Goal: Task Accomplishment & Management: Use online tool/utility

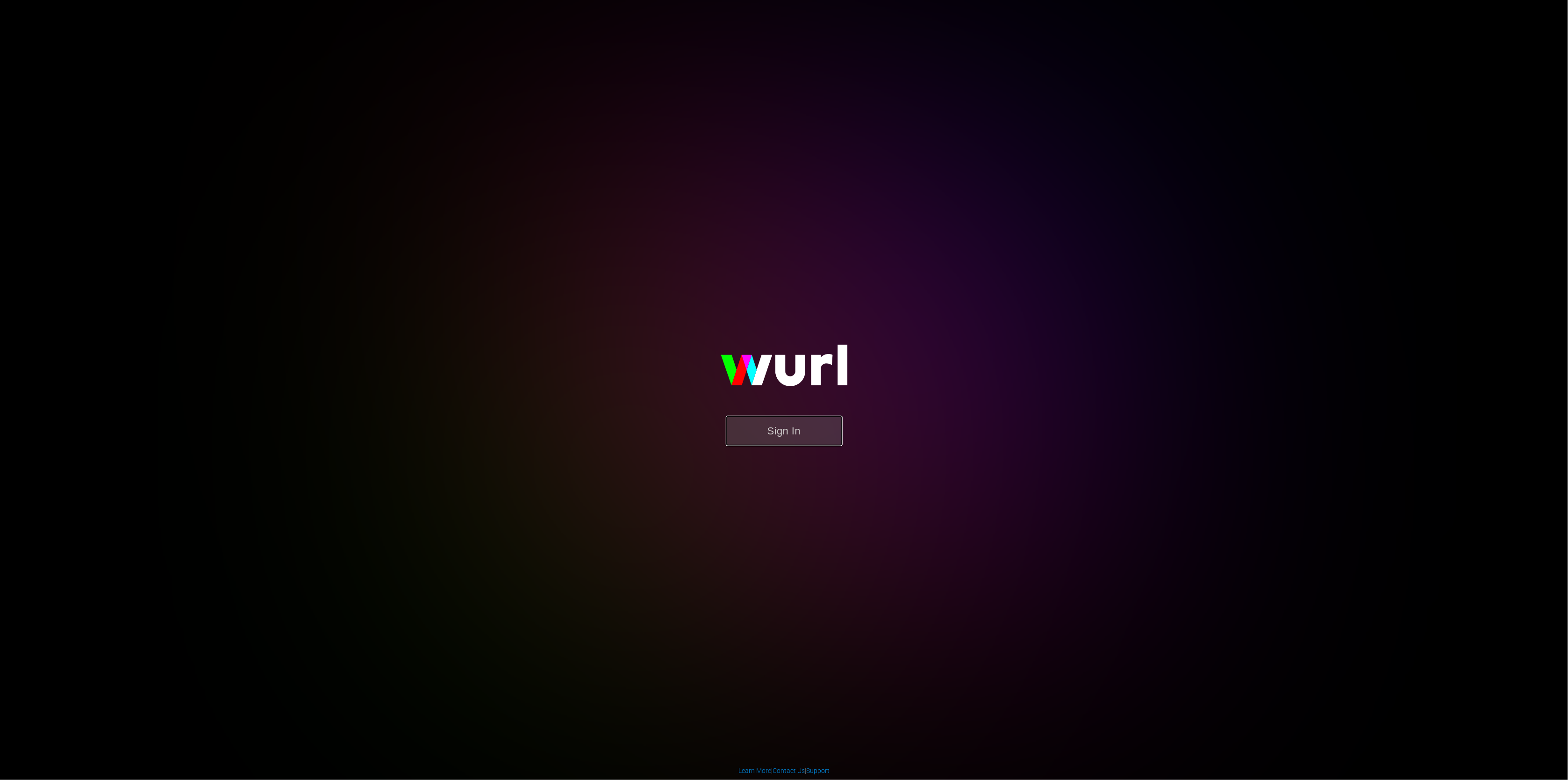
click at [792, 424] on button "Sign In" at bounding box center [784, 431] width 117 height 30
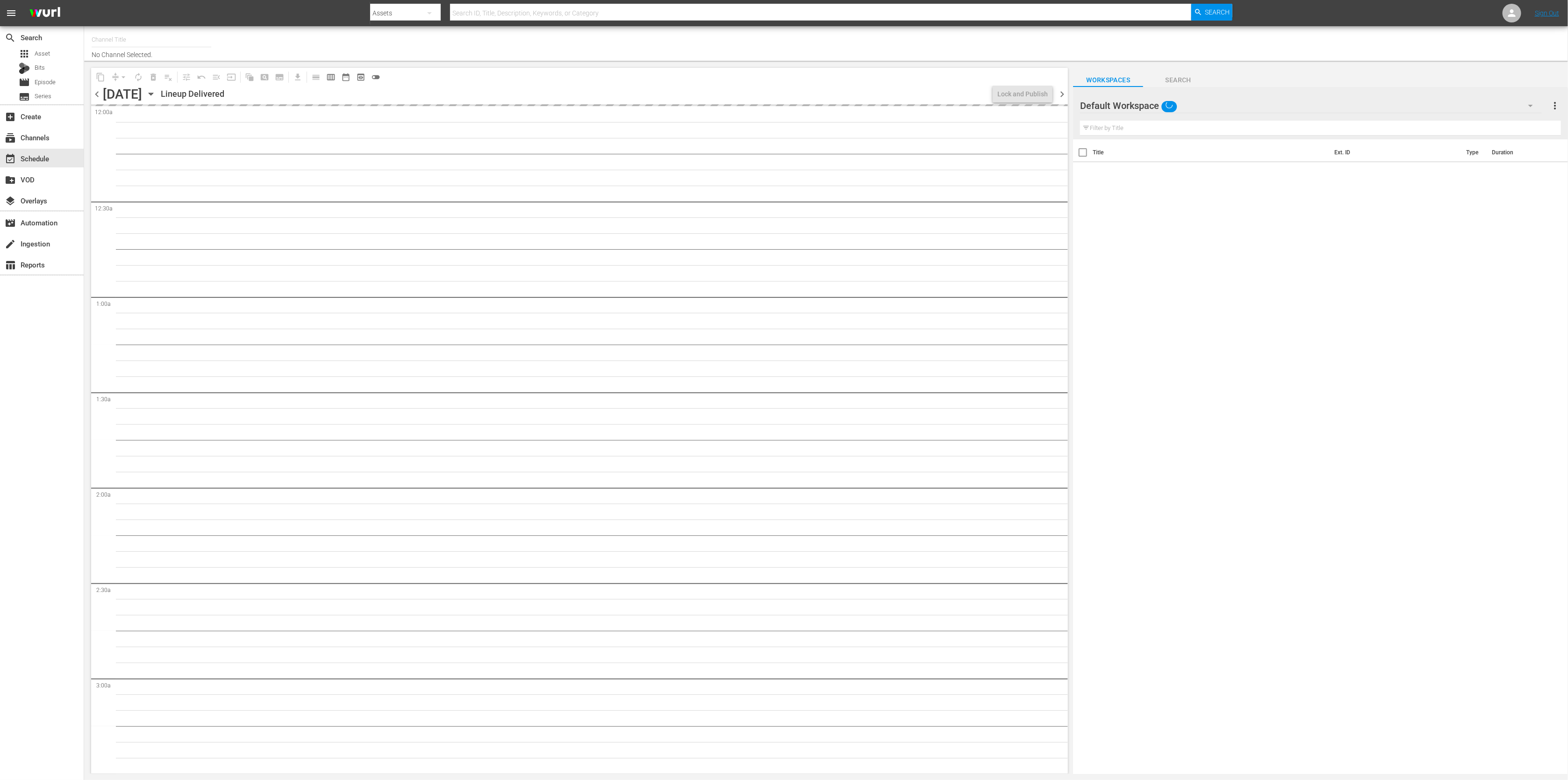
type input "DangerTV (161)"
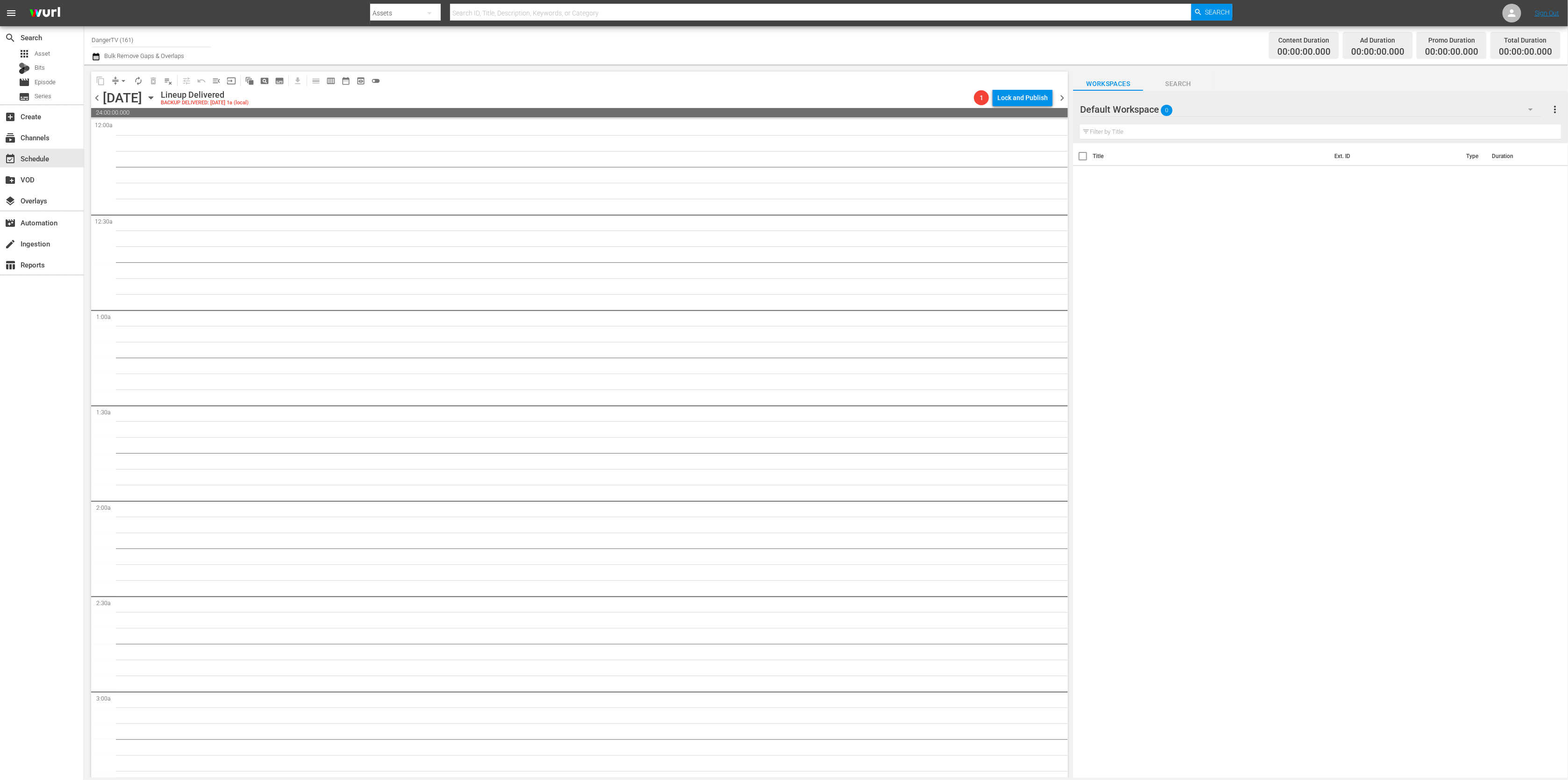
click at [142, 94] on div "Thursday, February 28th" at bounding box center [122, 97] width 39 height 15
click at [156, 100] on icon "button" at bounding box center [151, 97] width 10 height 10
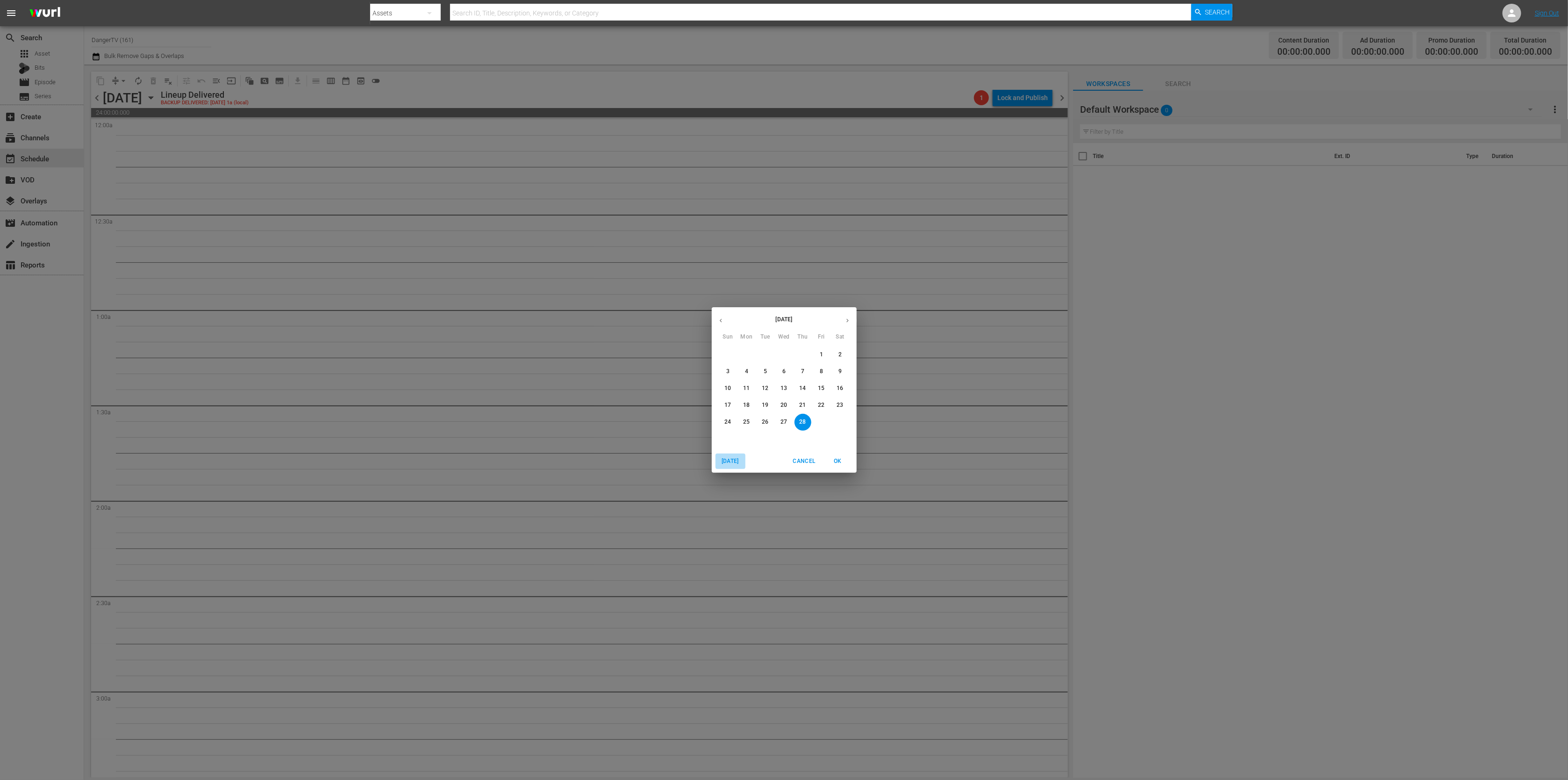
click at [727, 458] on span "Today" at bounding box center [730, 461] width 23 height 10
drag, startPoint x: 721, startPoint y: 321, endPoint x: 834, endPoint y: 380, distance: 127.5
click at [722, 321] on icon "button" at bounding box center [721, 321] width 7 height 7
click at [822, 354] on p "4" at bounding box center [821, 354] width 3 height 8
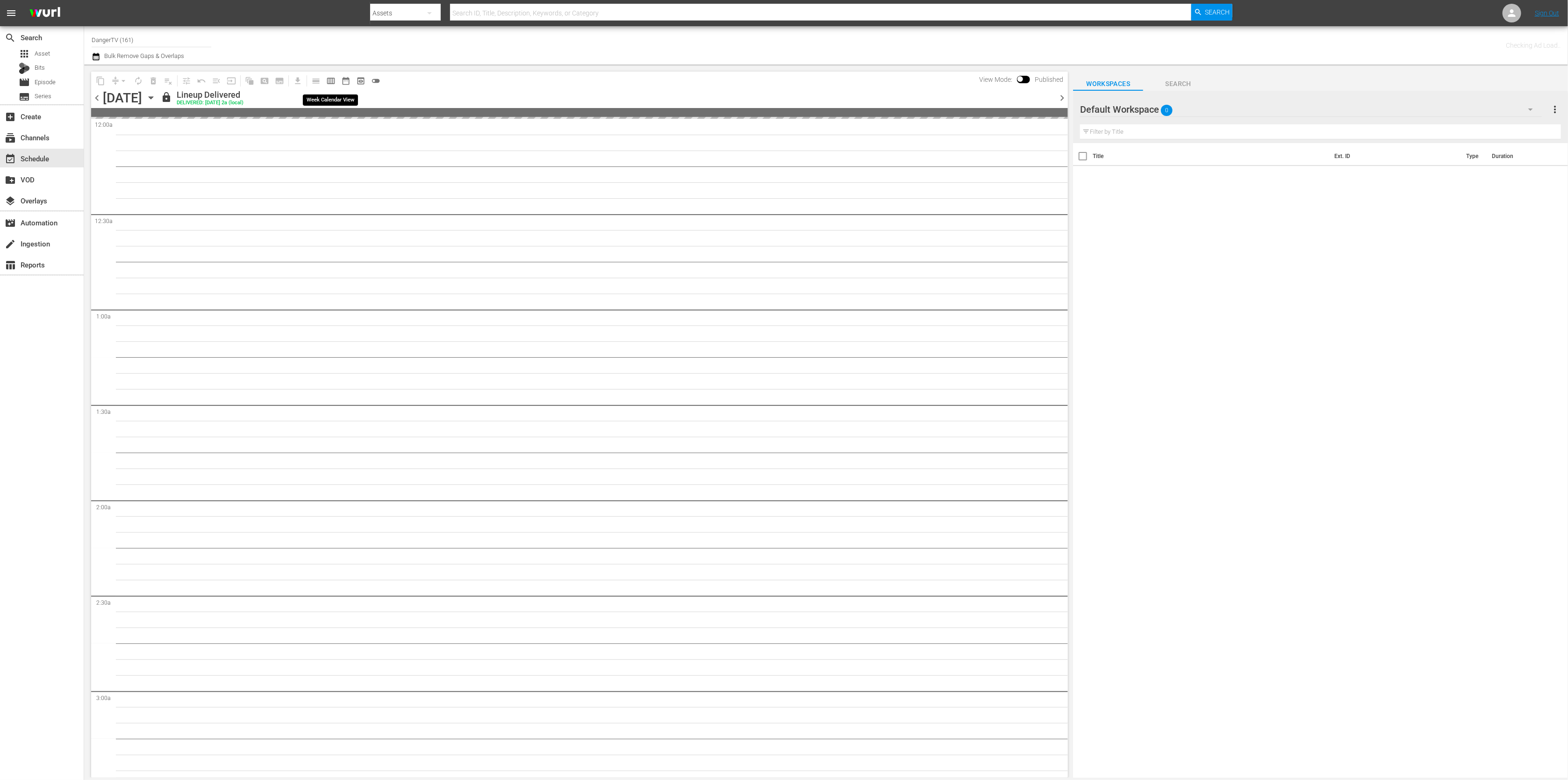
click at [329, 80] on span "calendar_view_week_outlined" at bounding box center [331, 80] width 9 height 9
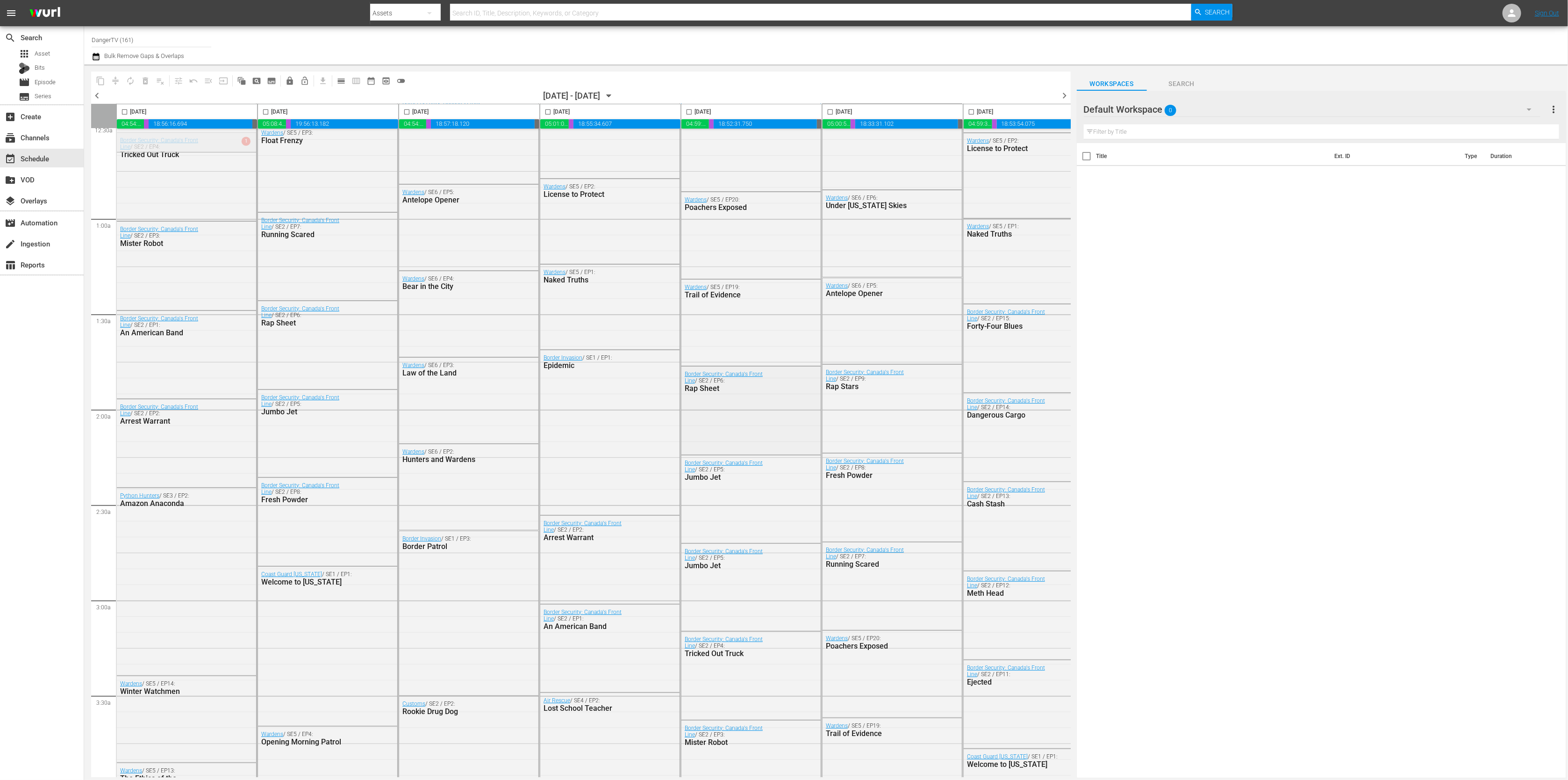
scroll to position [0, 1]
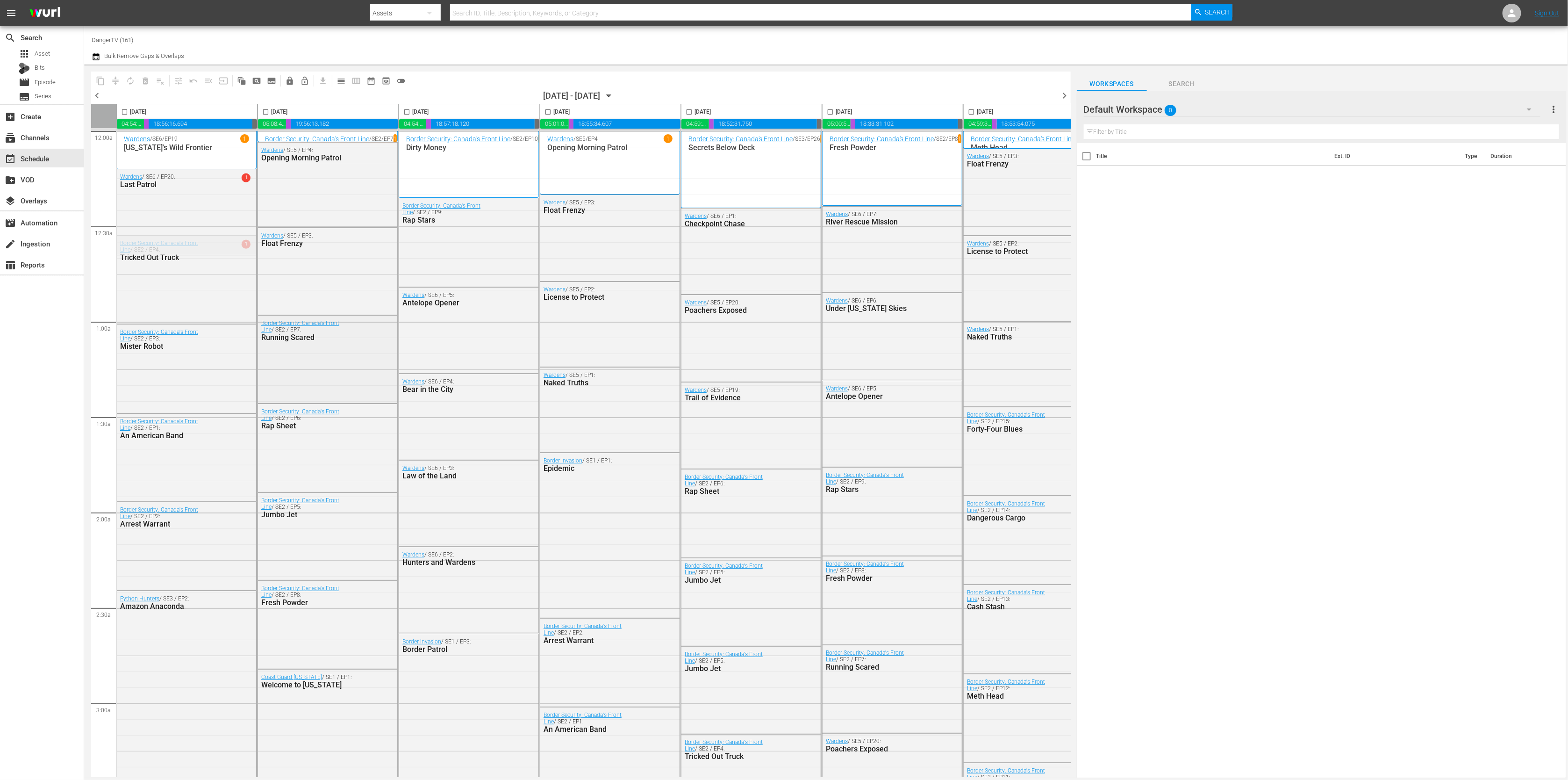
click at [368, 319] on div "Border Security: Canada's Front Line / SE2 / EP7: Running Scared" at bounding box center [327, 330] width 139 height 29
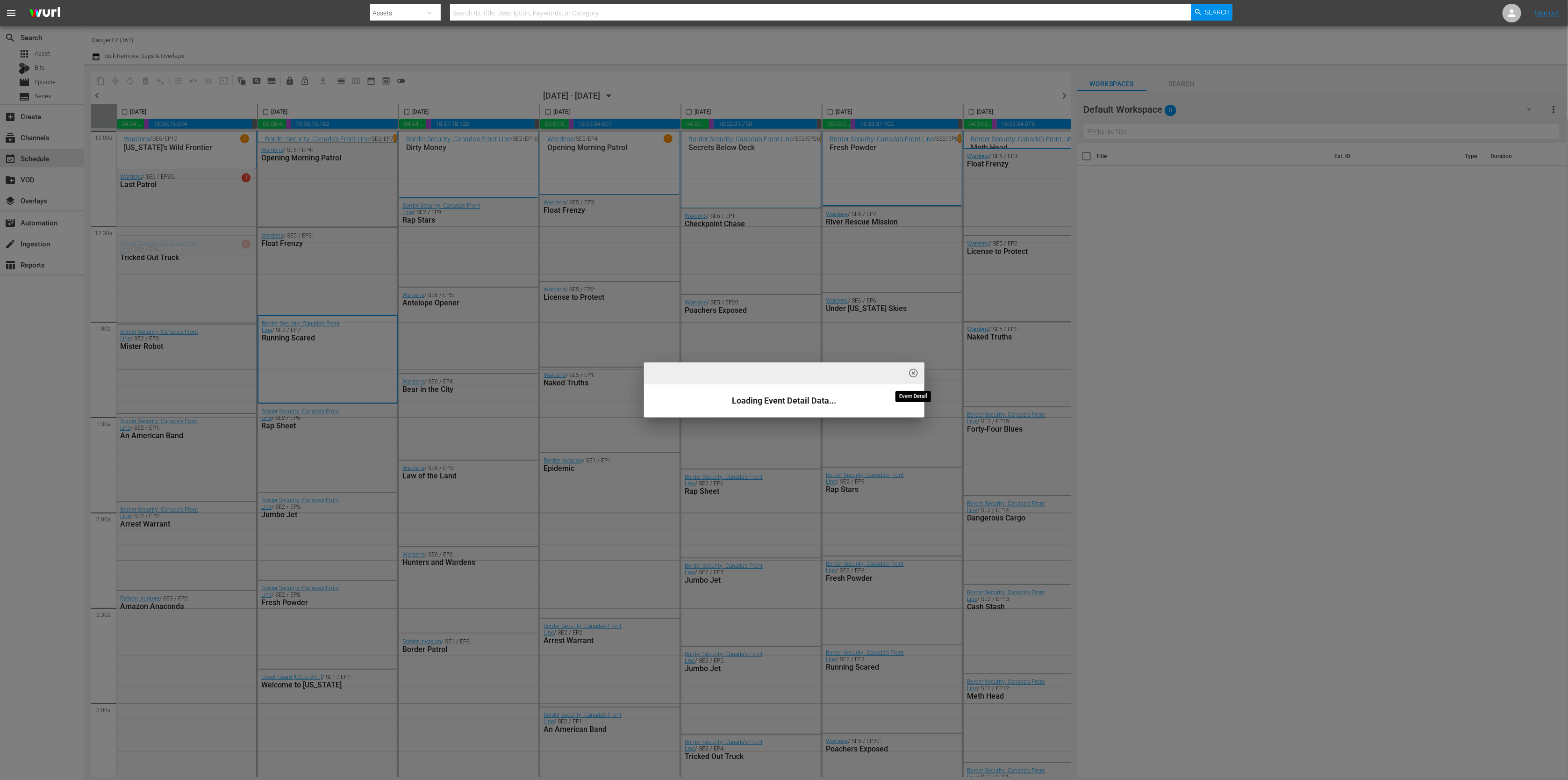
click at [911, 373] on span "highlight_off_icon" at bounding box center [914, 373] width 11 height 11
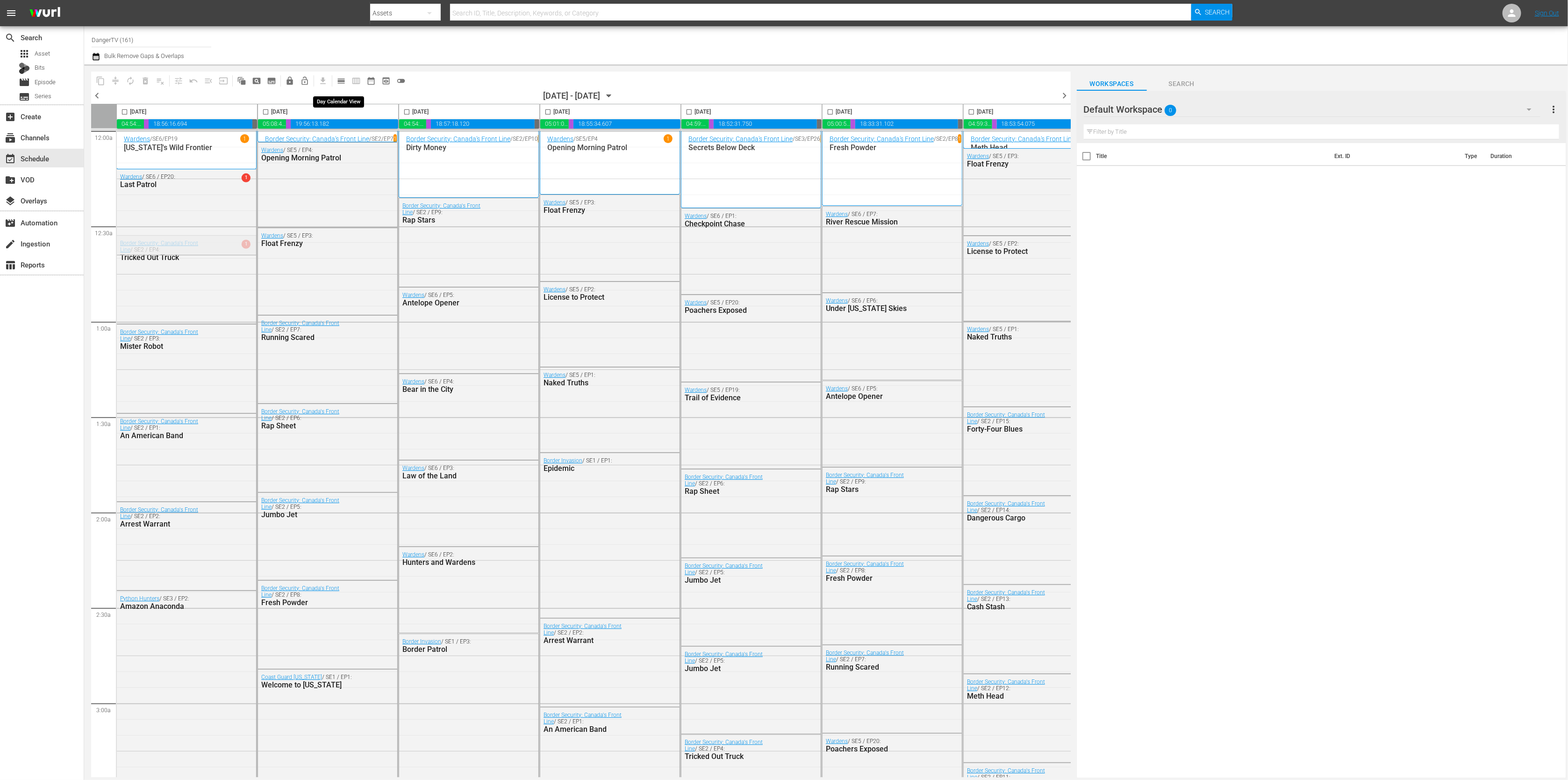
click at [339, 80] on span "calendar_view_day_outlined" at bounding box center [341, 80] width 9 height 9
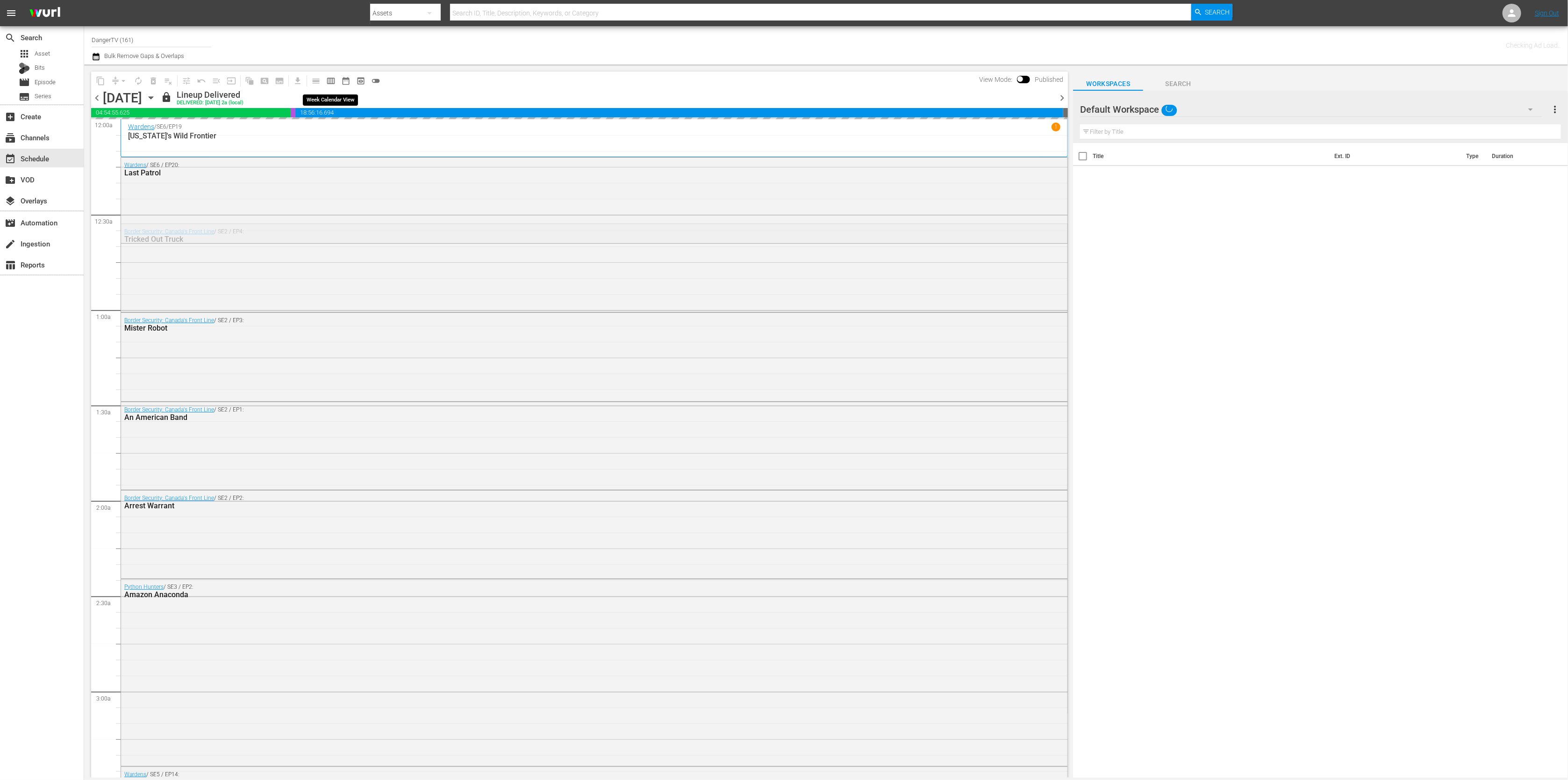
click at [327, 80] on span "calendar_view_week_outlined" at bounding box center [331, 80] width 9 height 9
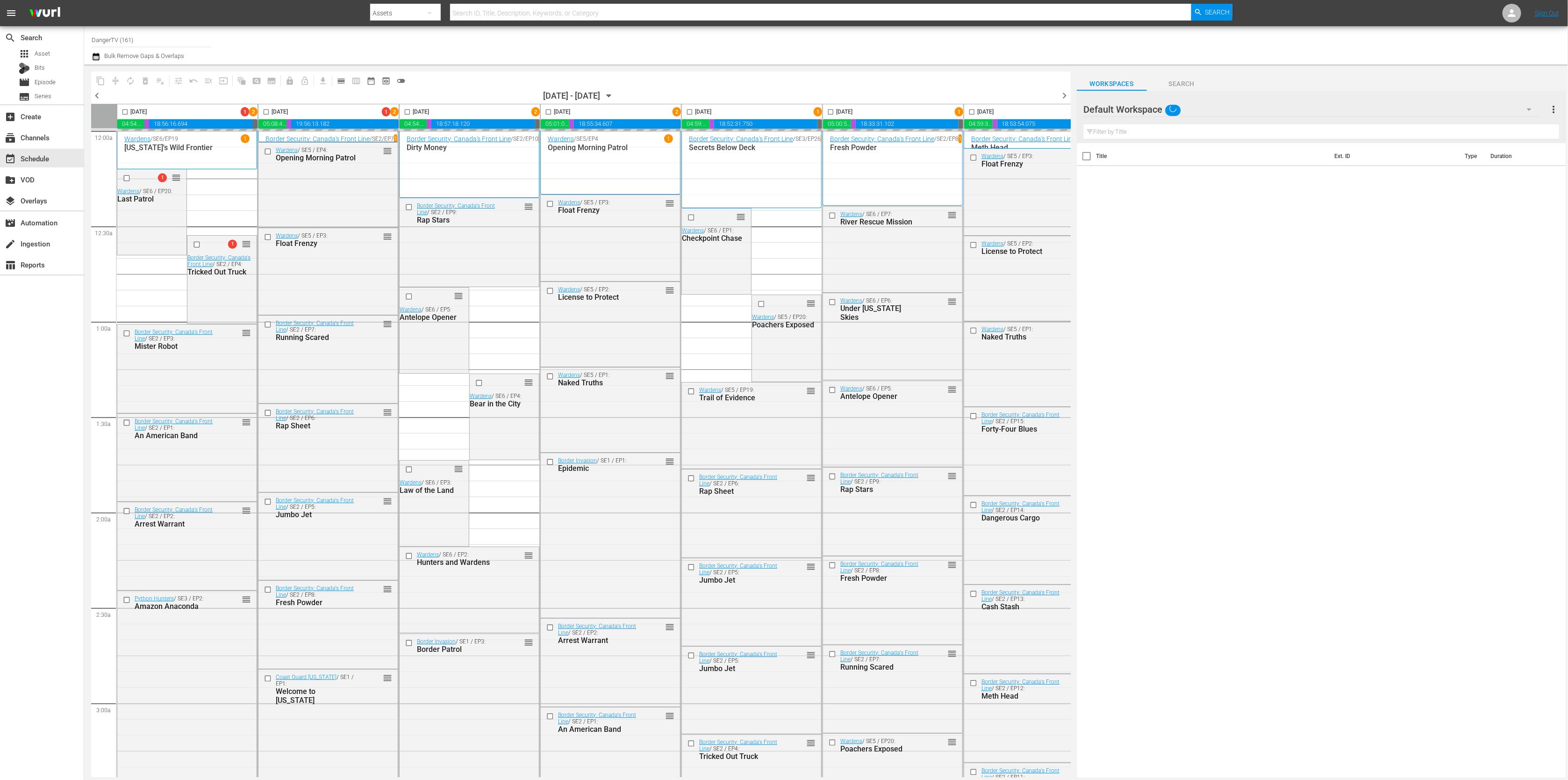
click at [1065, 95] on span "chevron_right" at bounding box center [1065, 95] width 12 height 12
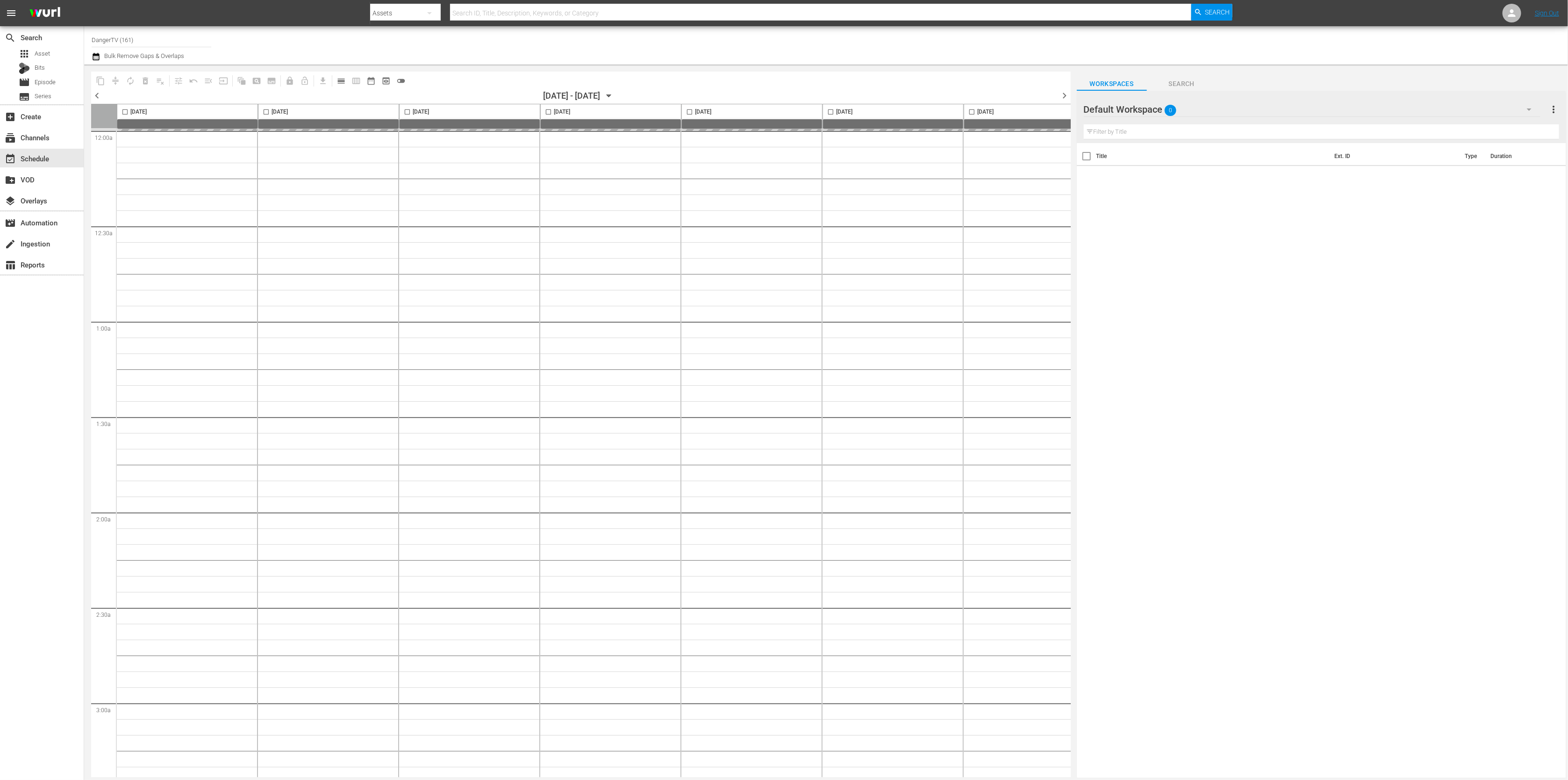
click at [1065, 95] on span "chevron_right" at bounding box center [1065, 95] width 12 height 12
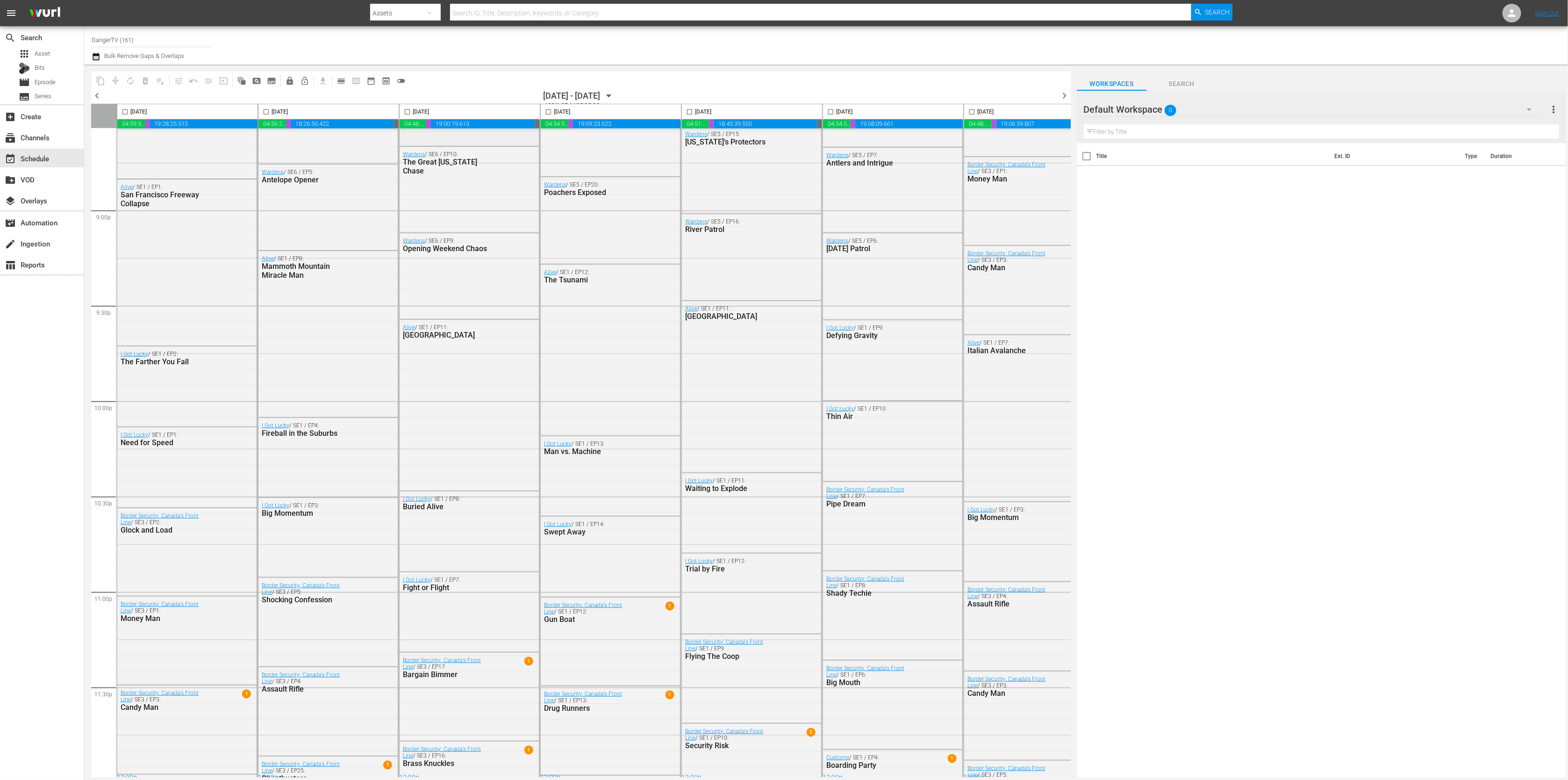
scroll to position [3935, 0]
